Goal: Task Accomplishment & Management: Manage account settings

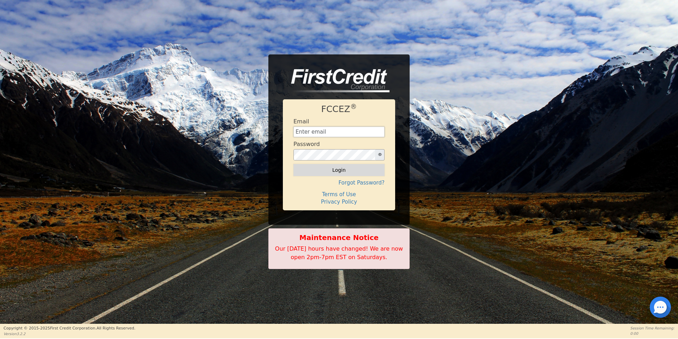
type input "aquaremachtlc@gmail.com"
click at [340, 170] on button "Login" at bounding box center [339, 170] width 91 height 12
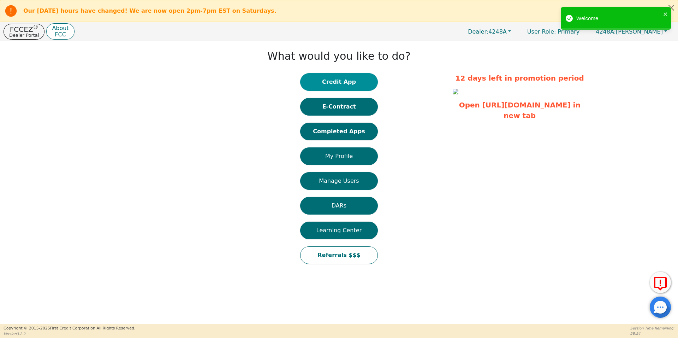
click at [354, 80] on button "Credit App" at bounding box center [339, 82] width 78 height 18
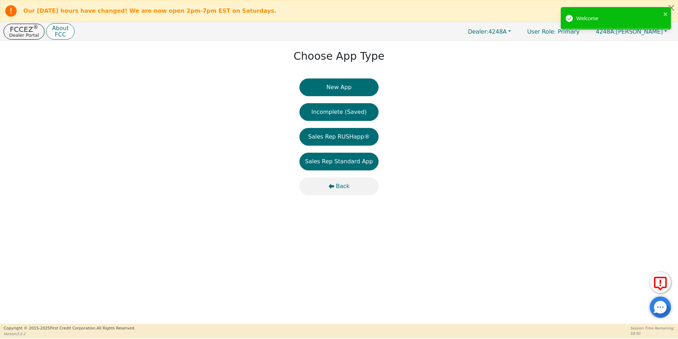
click at [334, 183] on button "Back" at bounding box center [339, 186] width 79 height 18
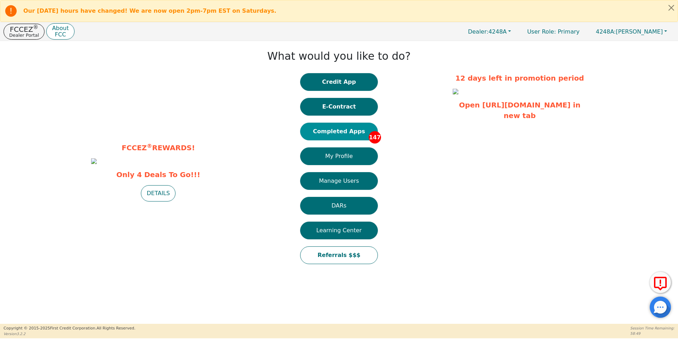
click at [331, 134] on button "Completed Apps 147" at bounding box center [339, 132] width 78 height 18
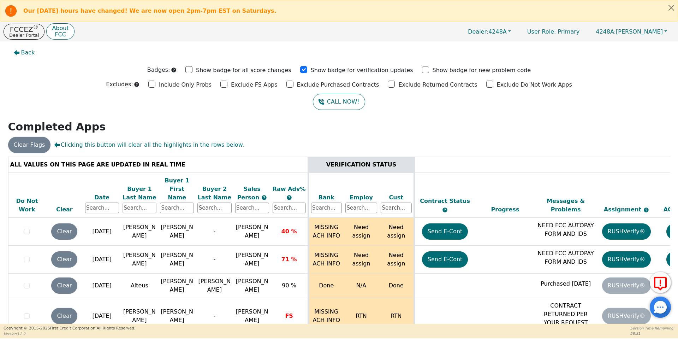
click at [138, 202] on input "text" at bounding box center [140, 207] width 34 height 11
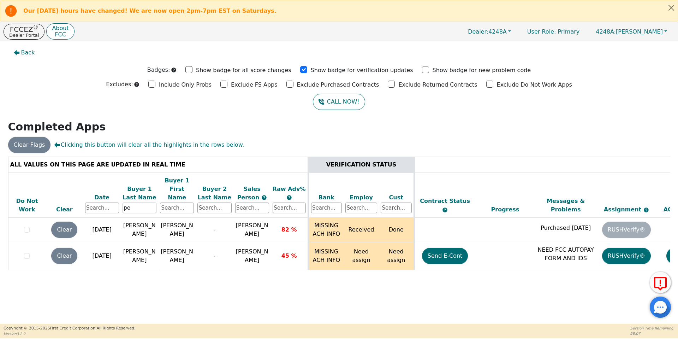
type input "p"
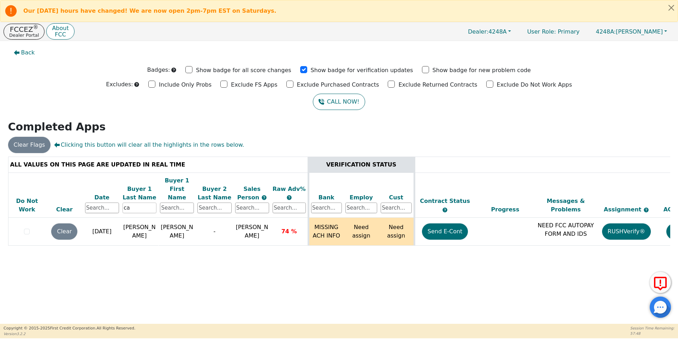
type input "c"
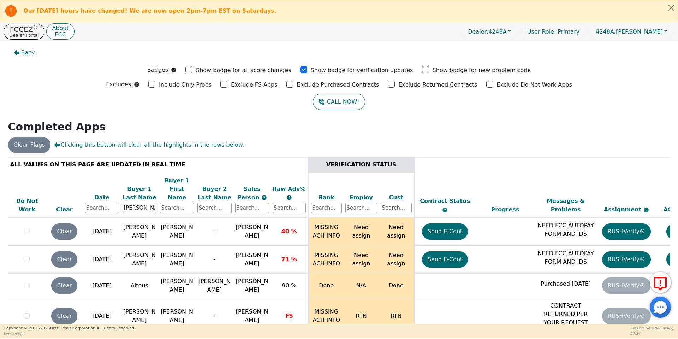
type input "lara"
click at [149, 205] on th "Buyer 1 Last Name lara" at bounding box center [139, 194] width 37 height 45
drag, startPoint x: 146, startPoint y: 200, endPoint x: 83, endPoint y: 202, distance: 63.7
click at [83, 202] on tr "Do Not Work Clear Date Buyer 1 Last Name lara Buyer 1 First Name Buyer 2 Last N…" at bounding box center [393, 194] width 770 height 45
type input "lara"
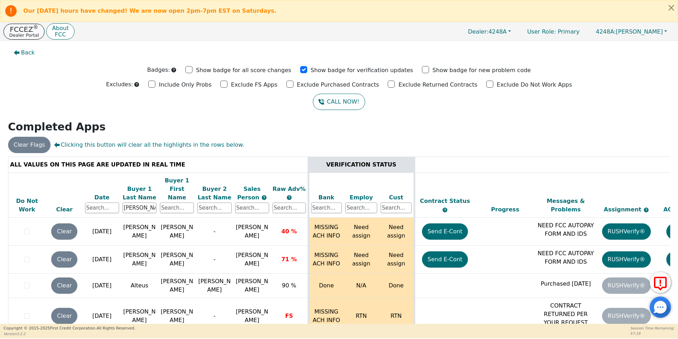
click at [28, 26] on p "FCCEZ ®" at bounding box center [24, 29] width 30 height 7
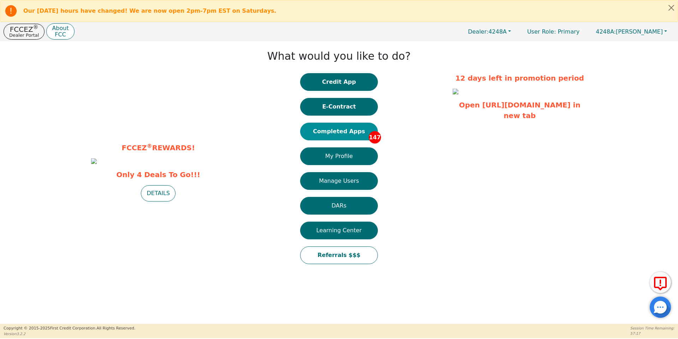
click at [357, 128] on button "Completed Apps 147" at bounding box center [339, 132] width 78 height 18
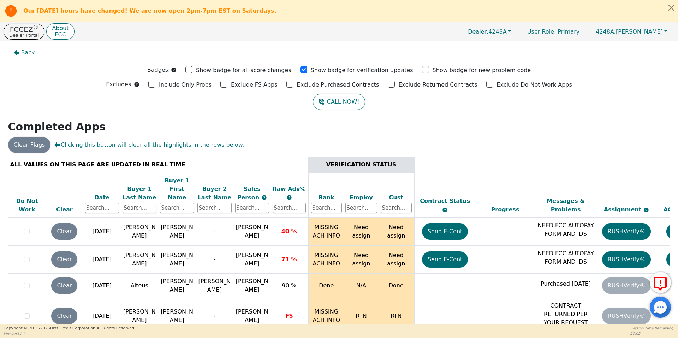
click at [141, 202] on input "text" at bounding box center [140, 207] width 34 height 11
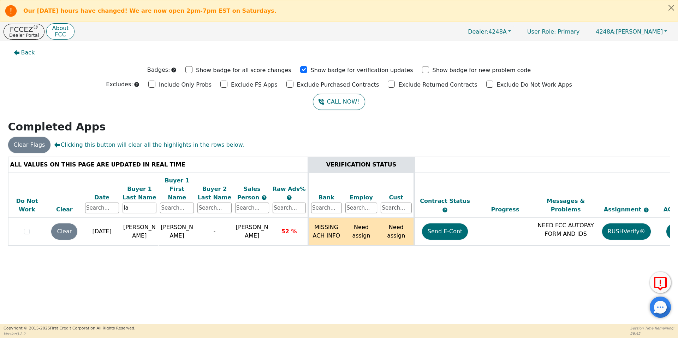
type input "l"
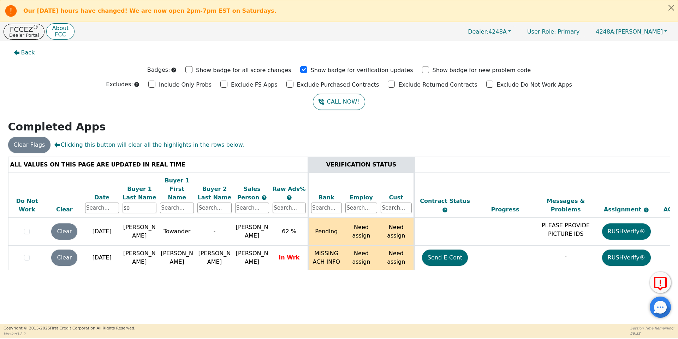
type input "s"
type input "evans"
